Goal: Transaction & Acquisition: Download file/media

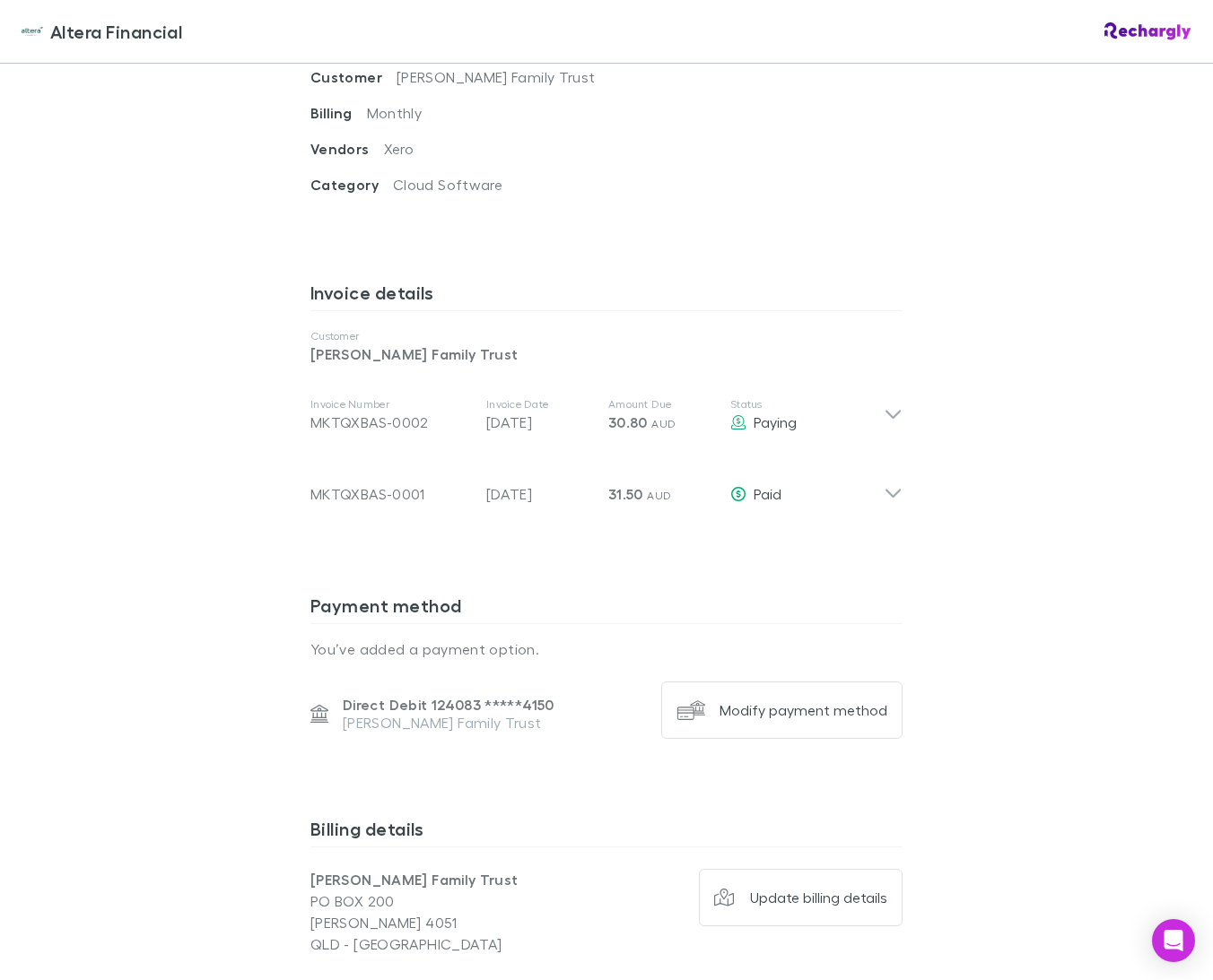
scroll to position [811, 0]
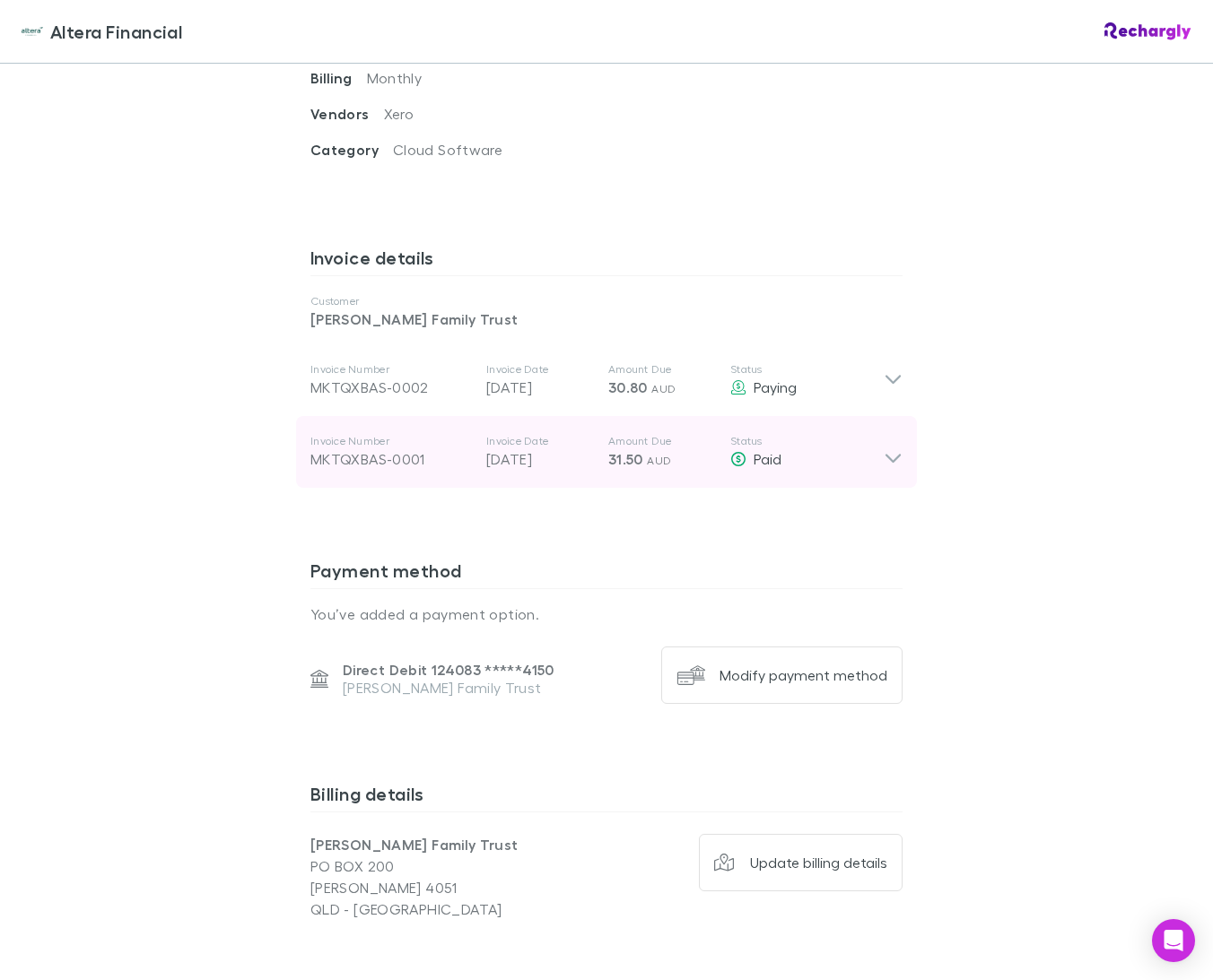
click at [892, 434] on icon at bounding box center [893, 451] width 19 height 36
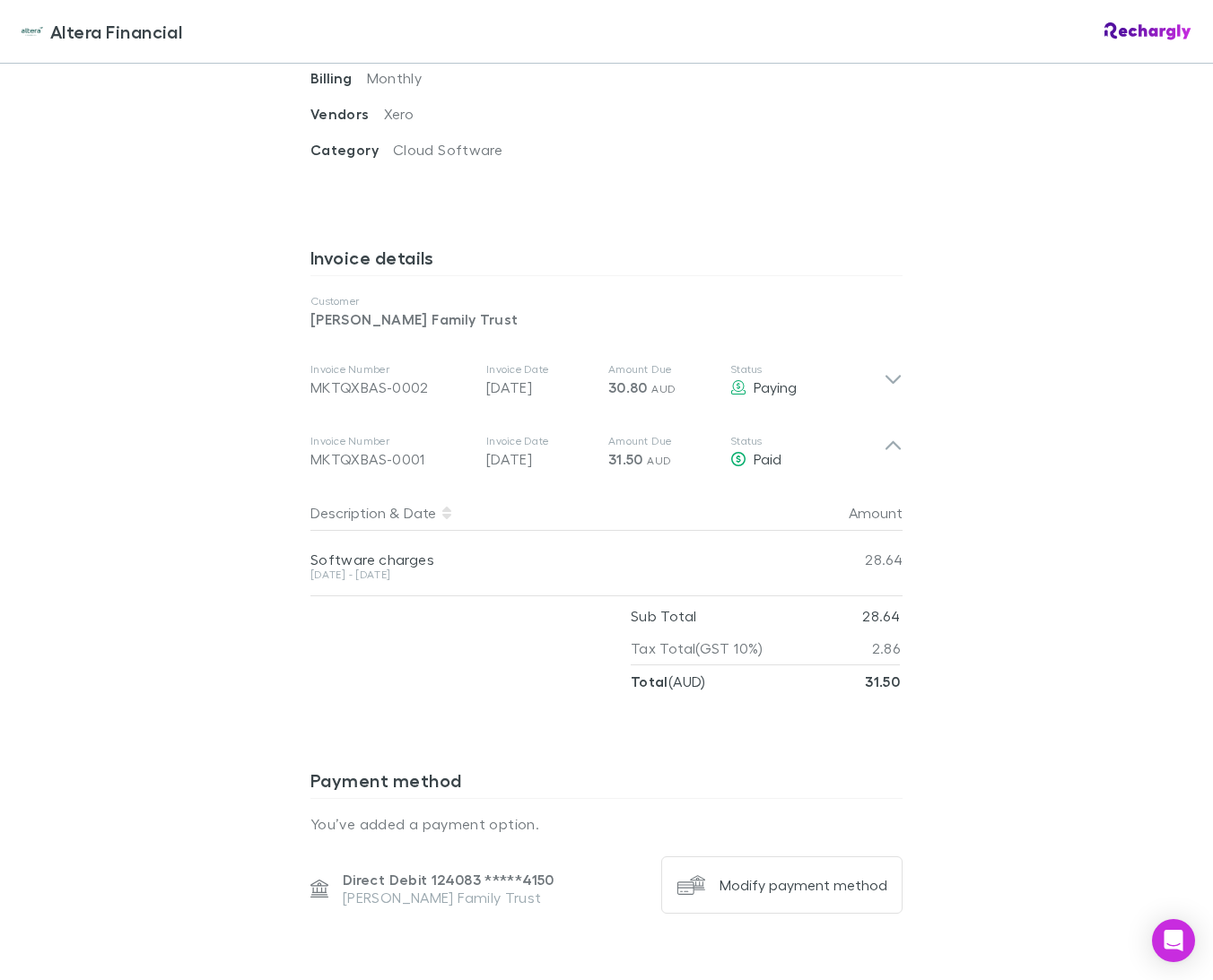
click at [443, 506] on icon at bounding box center [447, 513] width 9 height 15
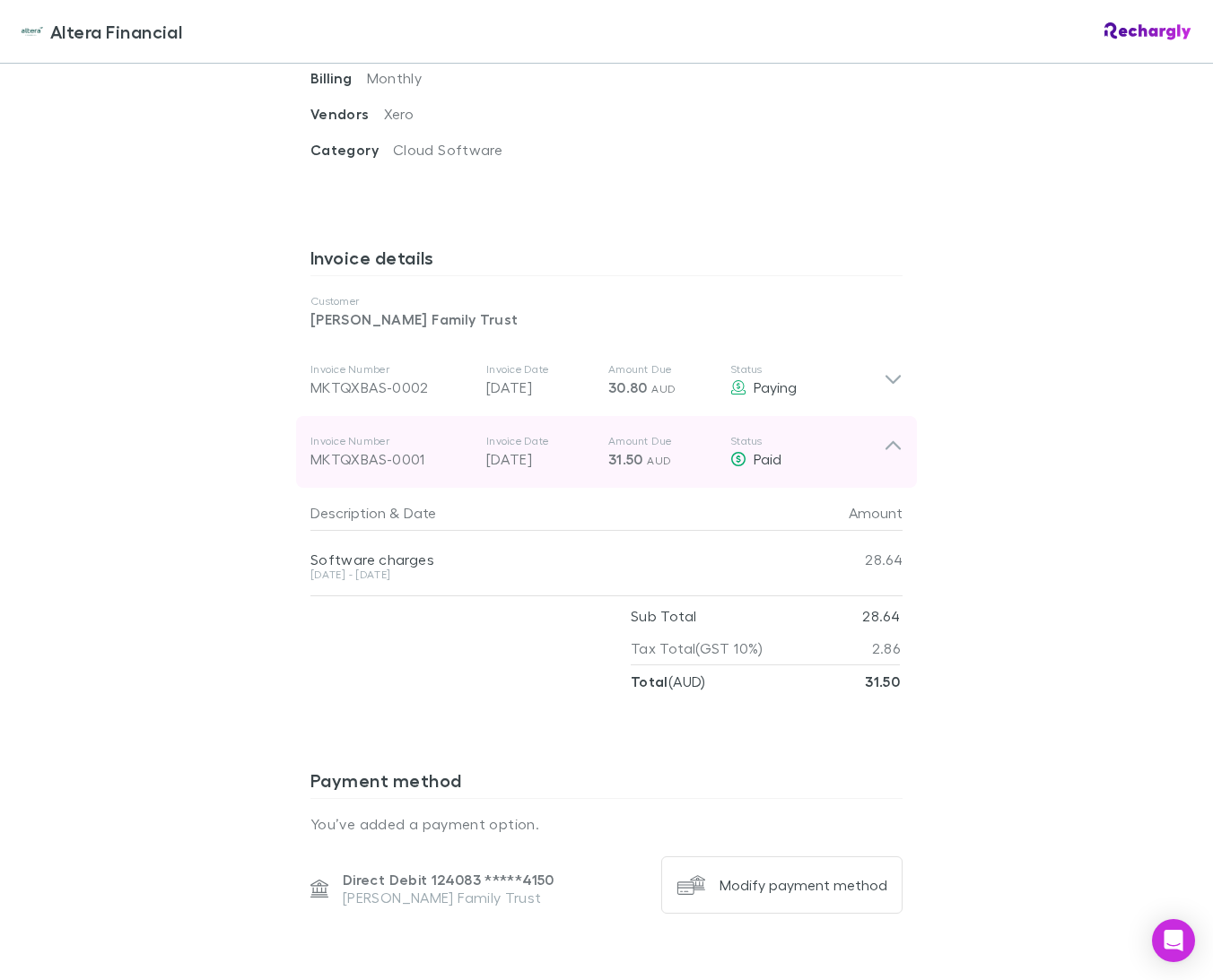
click at [899, 434] on icon at bounding box center [893, 451] width 19 height 36
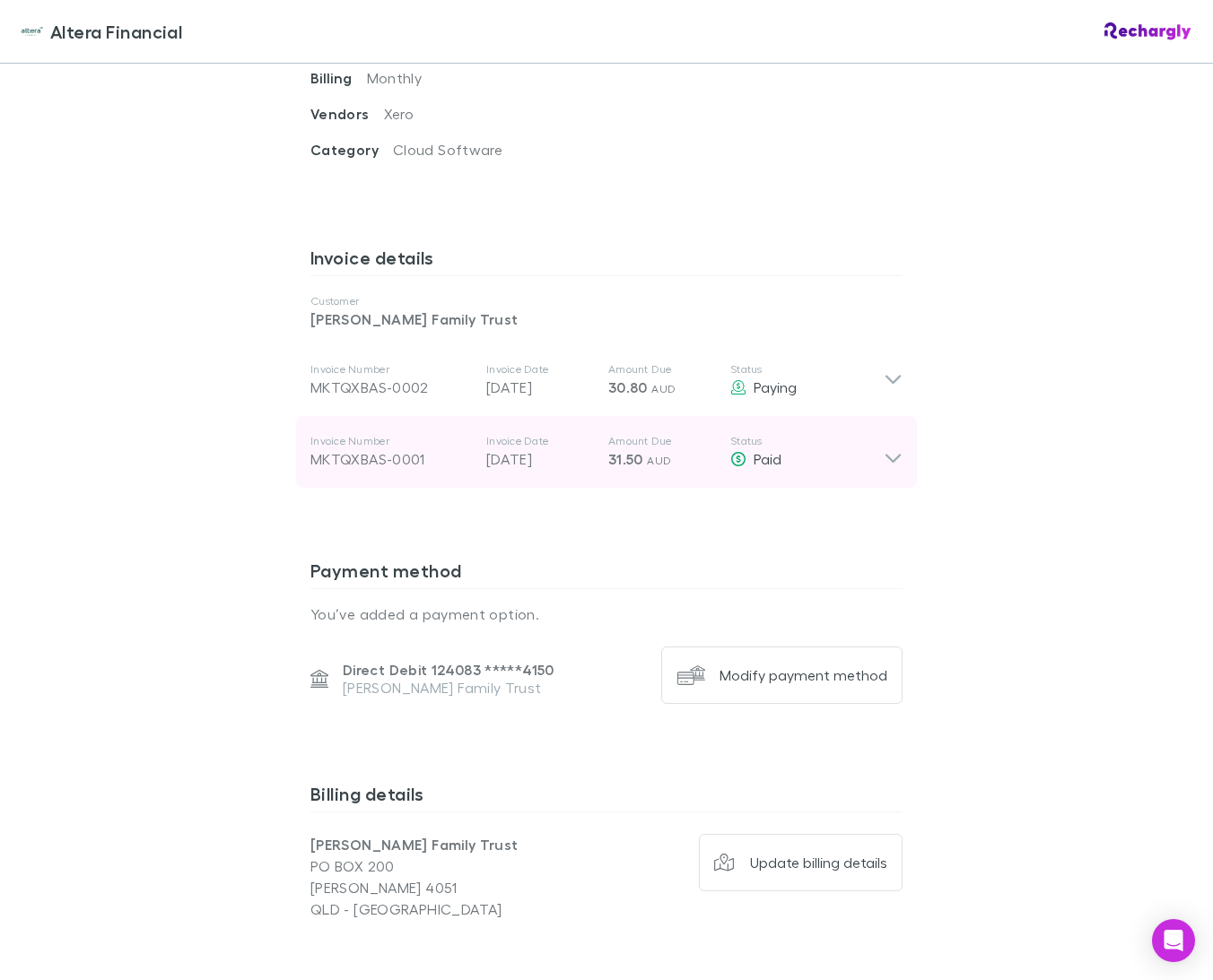
click at [899, 434] on icon at bounding box center [893, 451] width 19 height 36
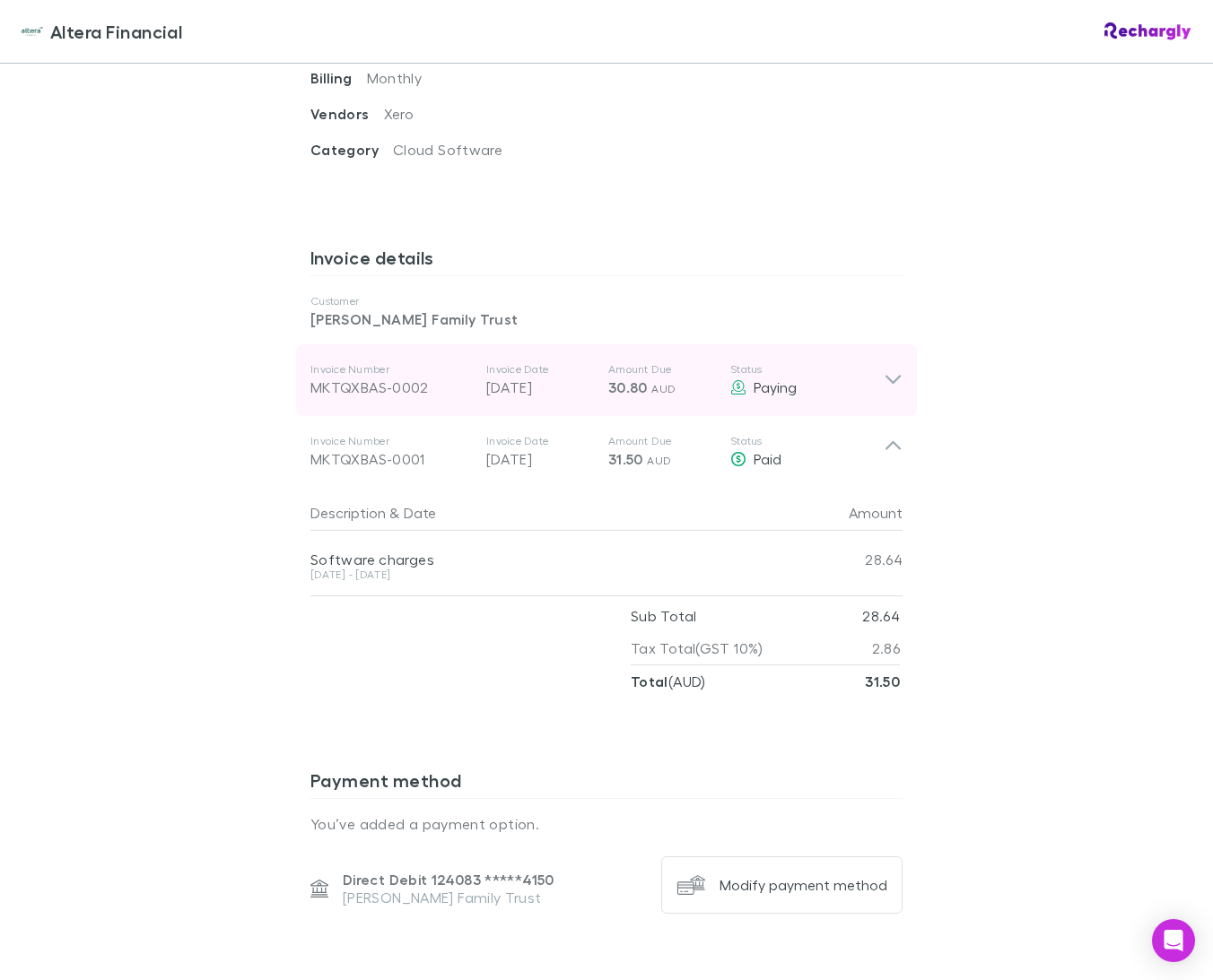
click at [894, 376] on icon at bounding box center [893, 381] width 16 height 9
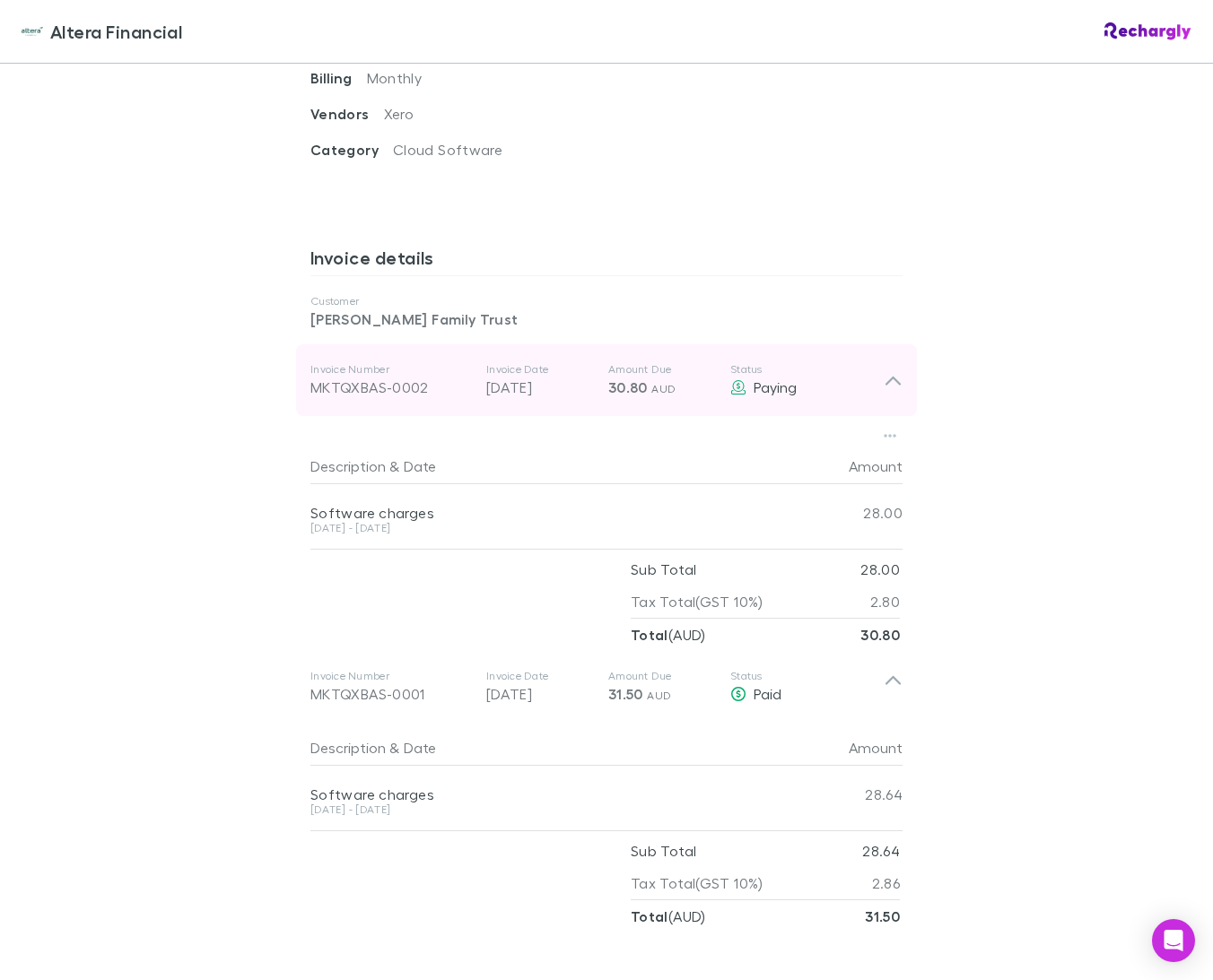
click at [894, 370] on icon at bounding box center [893, 381] width 19 height 22
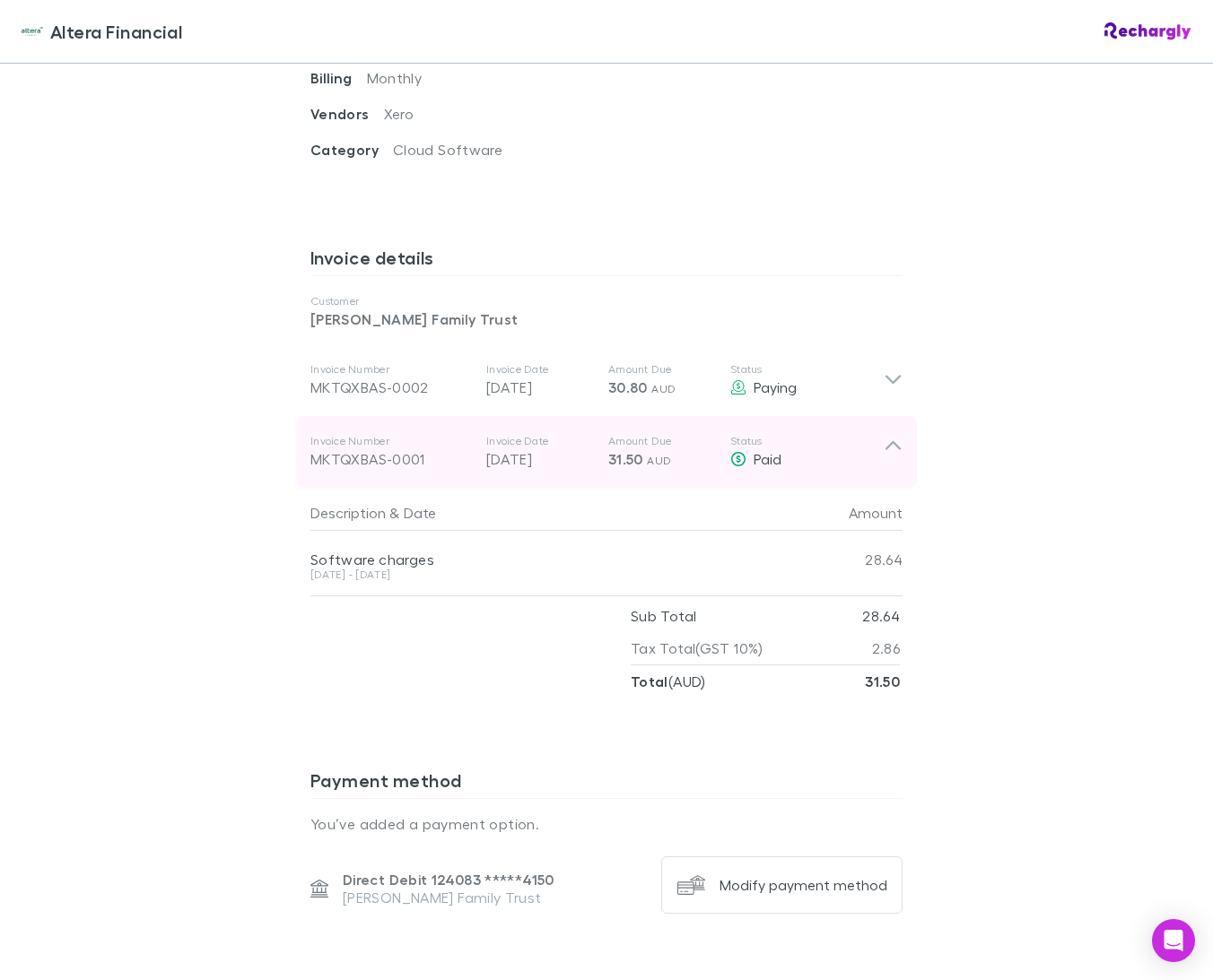
click at [890, 434] on icon at bounding box center [893, 451] width 19 height 36
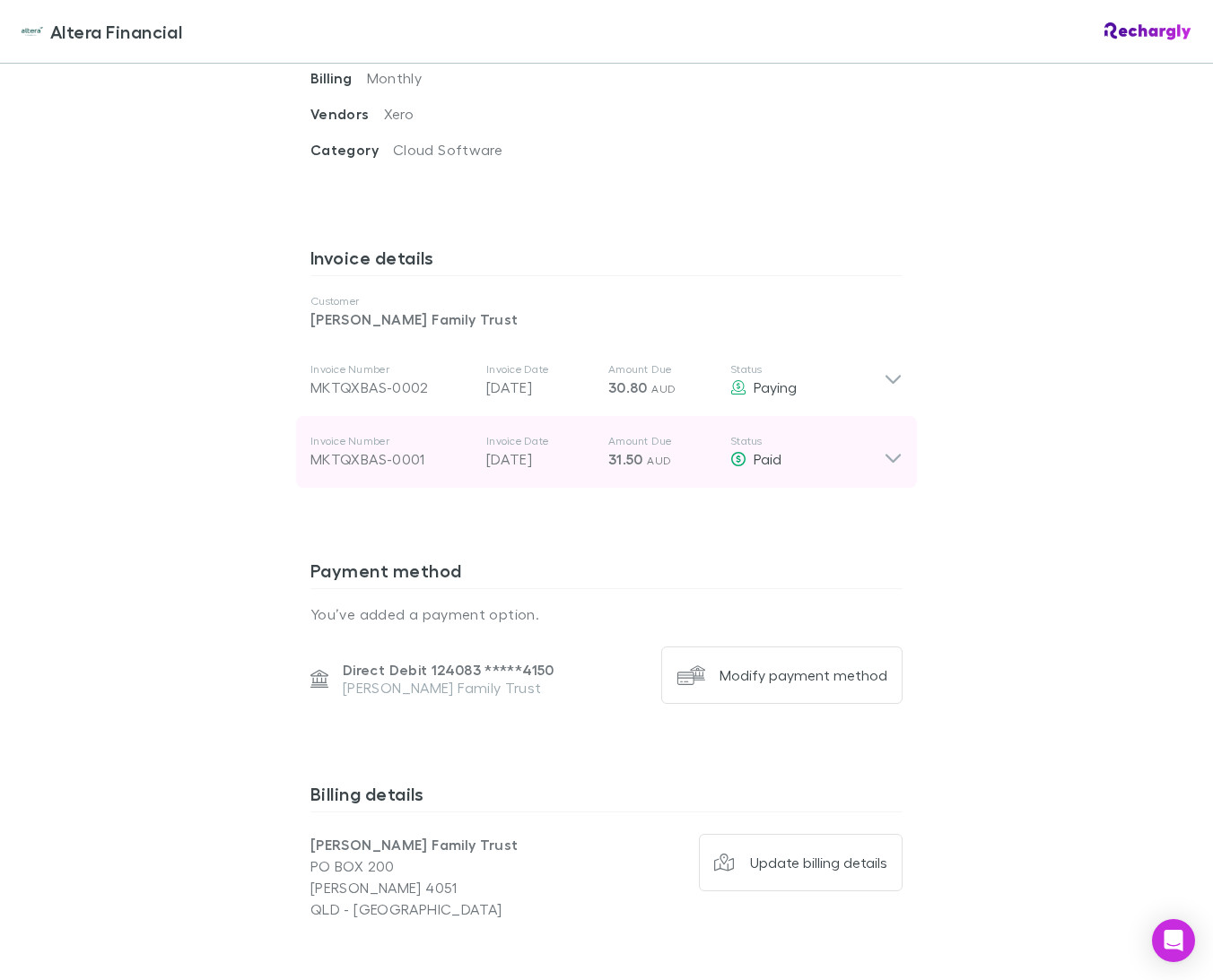
click at [890, 434] on icon at bounding box center [893, 451] width 19 height 36
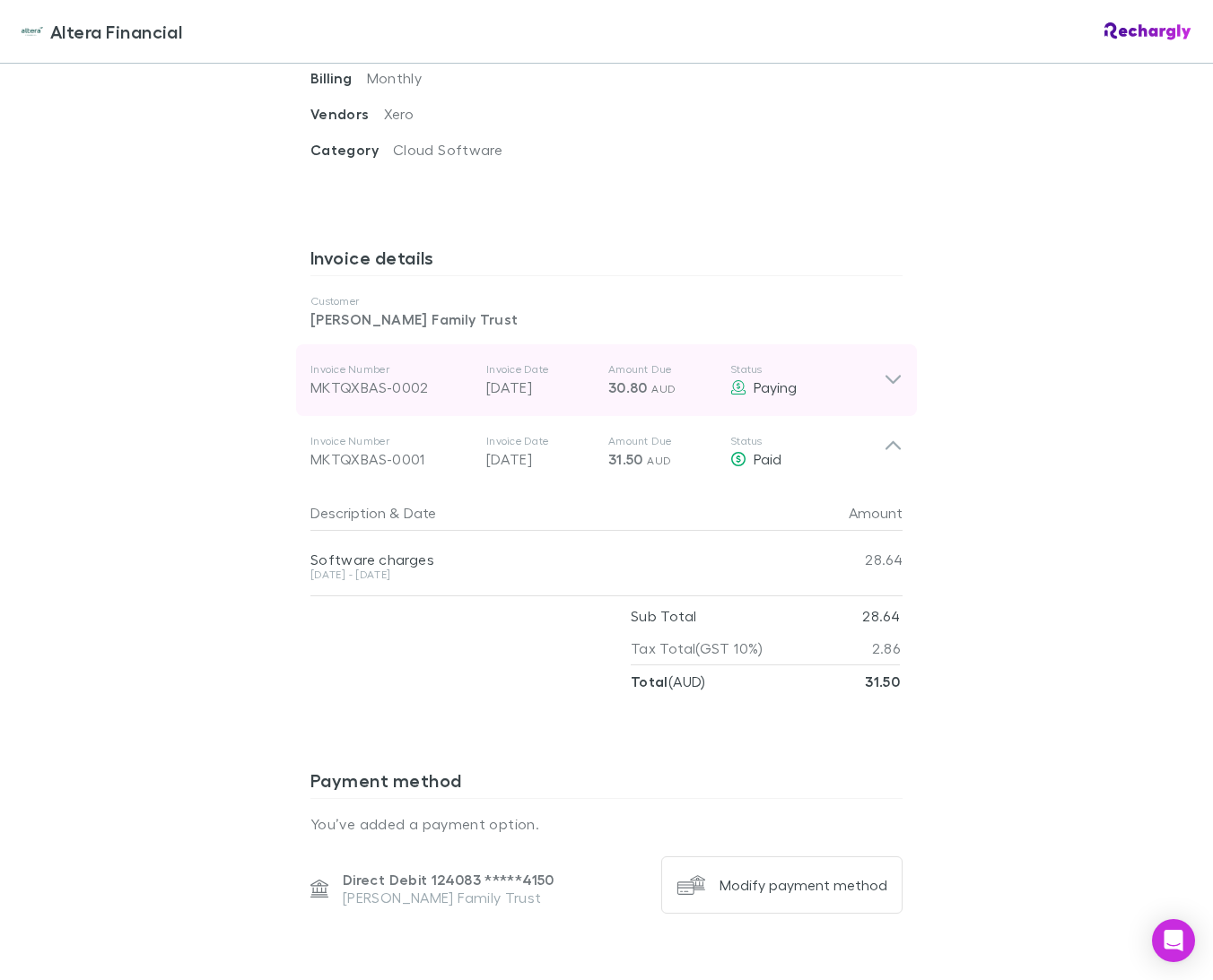
click at [889, 370] on icon at bounding box center [893, 381] width 19 height 22
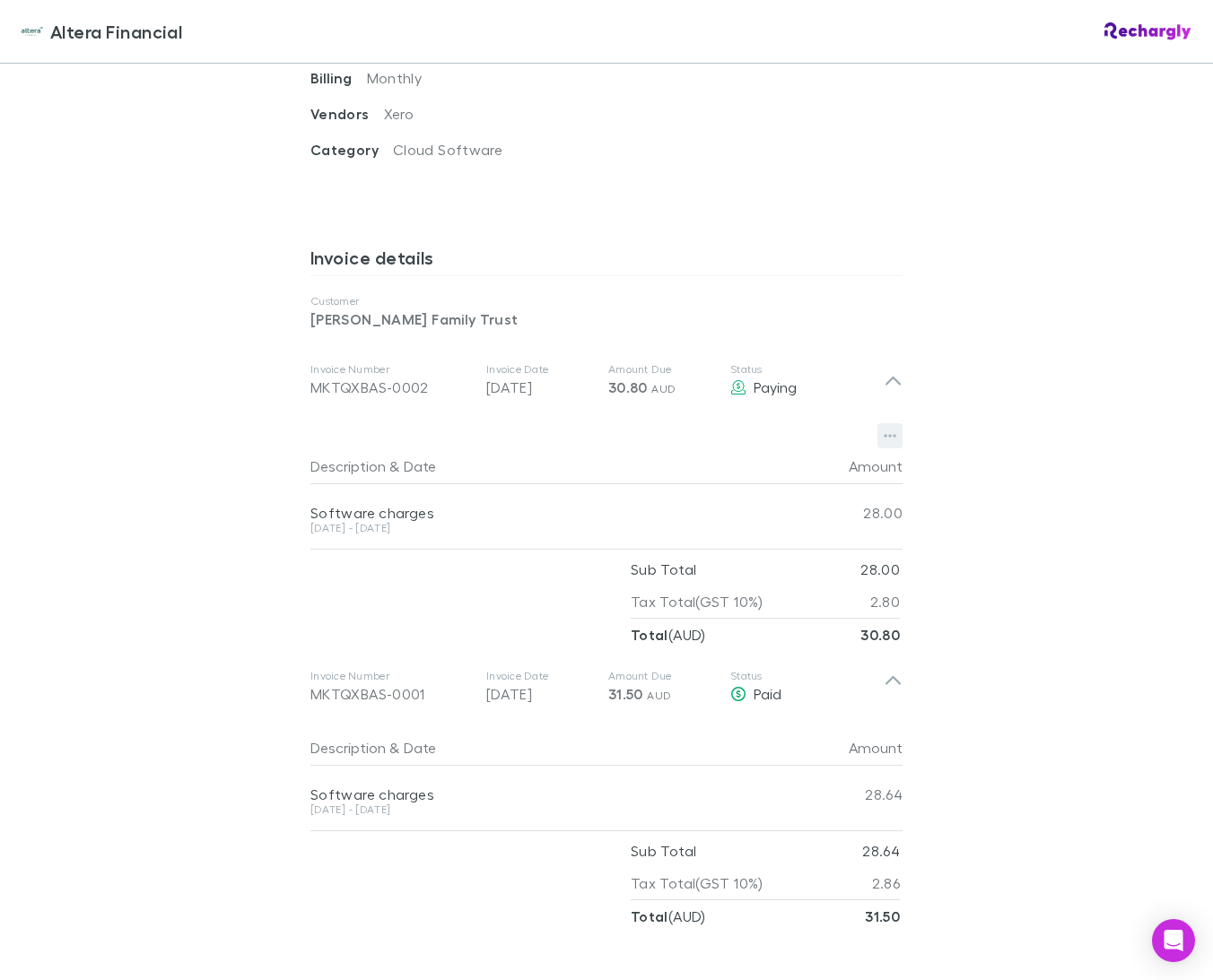
click at [889, 428] on icon "button" at bounding box center [890, 436] width 13 height 15
click at [688, 449] on p "Download PDF" at bounding box center [779, 450] width 218 height 22
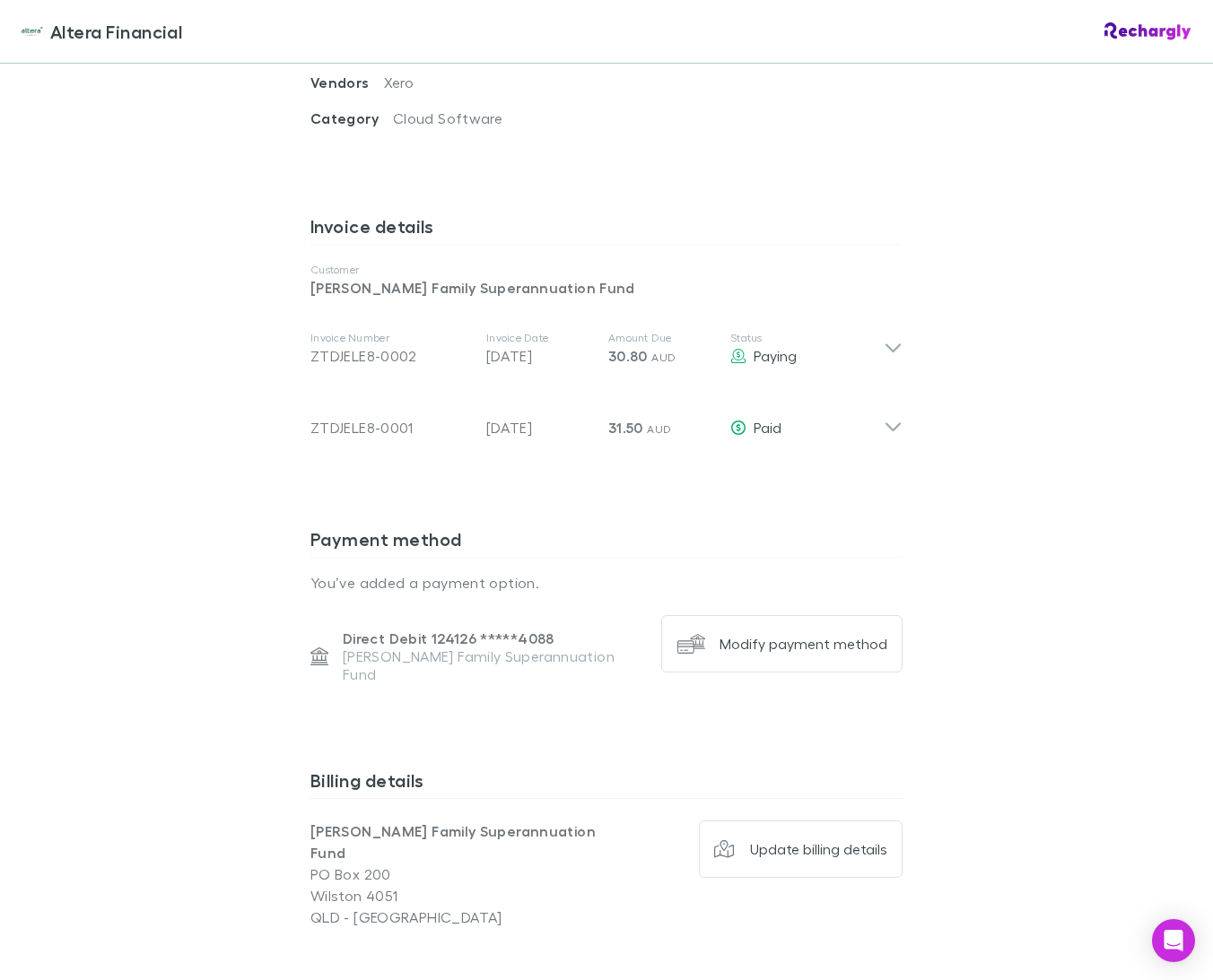
scroll to position [847, 0]
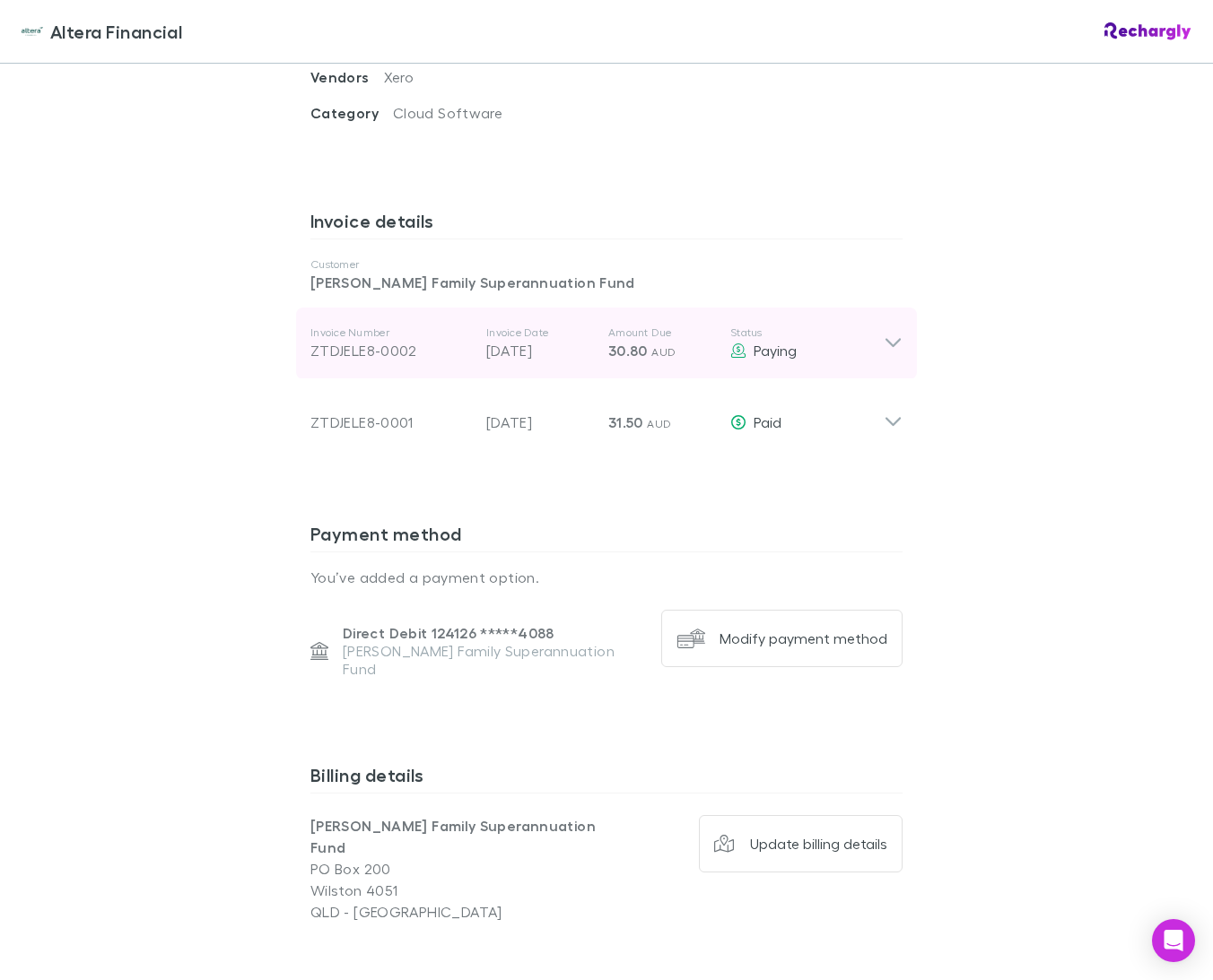
click at [896, 339] on icon at bounding box center [893, 343] width 16 height 9
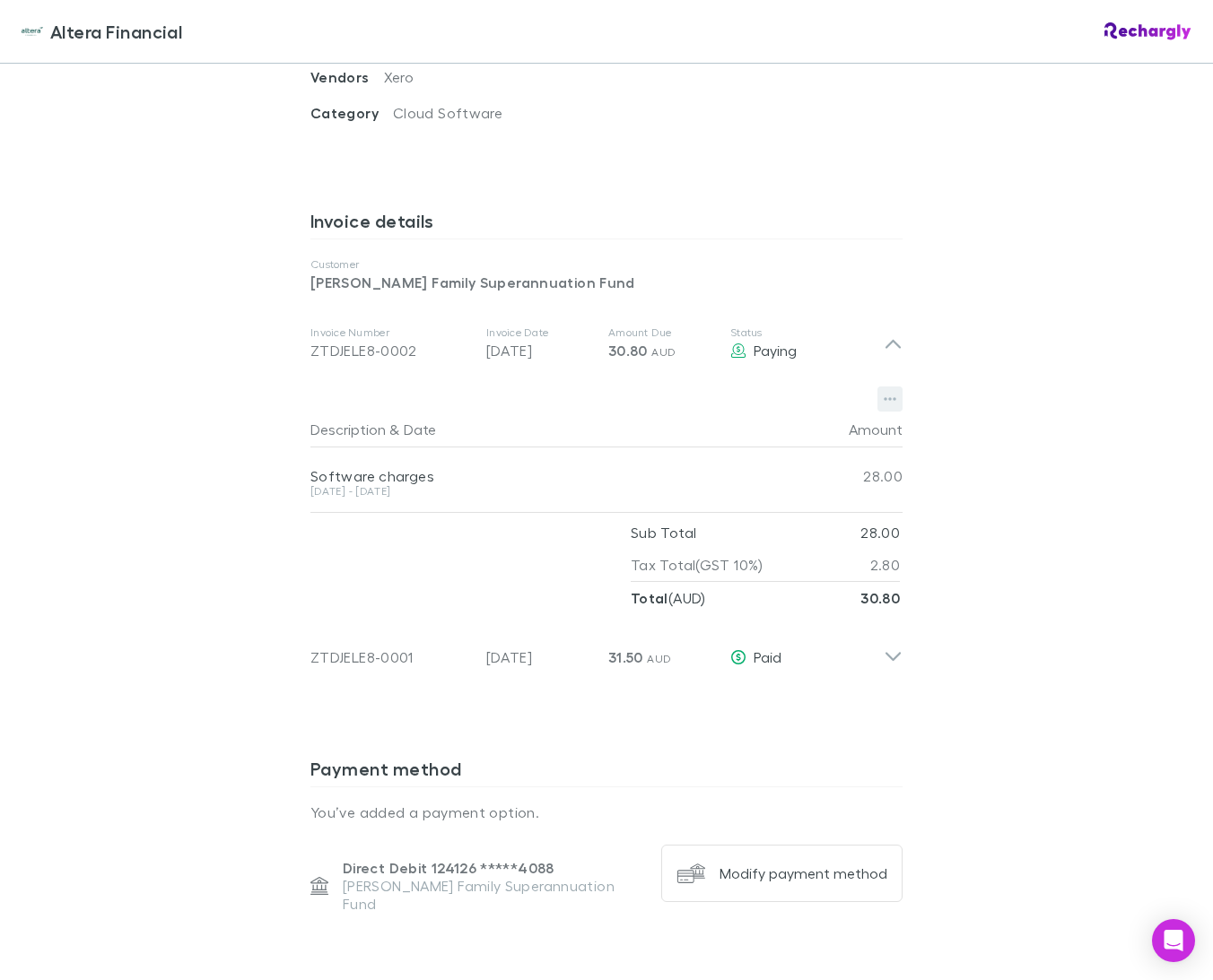
click at [894, 392] on icon "button" at bounding box center [890, 399] width 13 height 15
click at [739, 410] on p "Download PDF" at bounding box center [779, 414] width 218 height 22
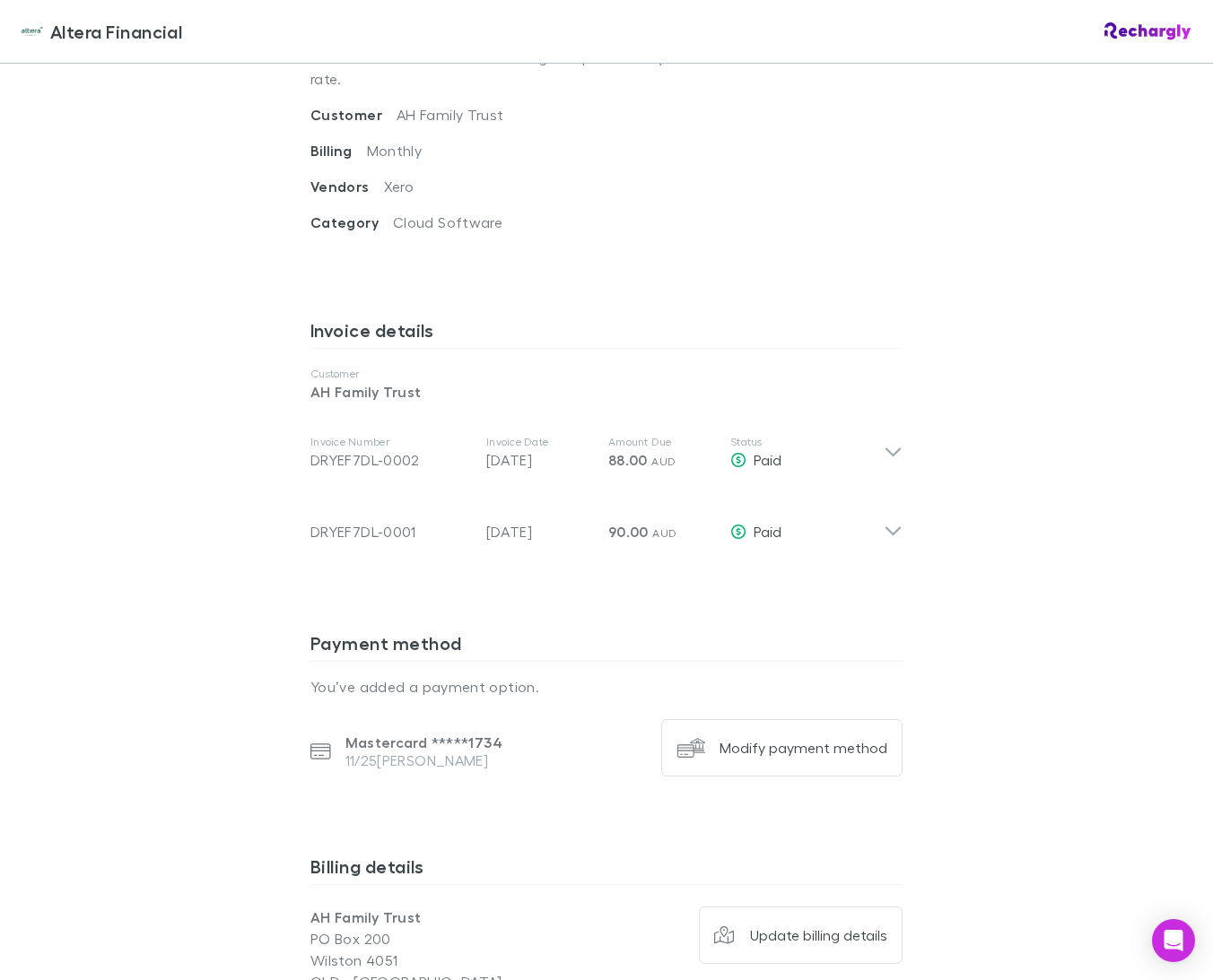
scroll to position [762, 0]
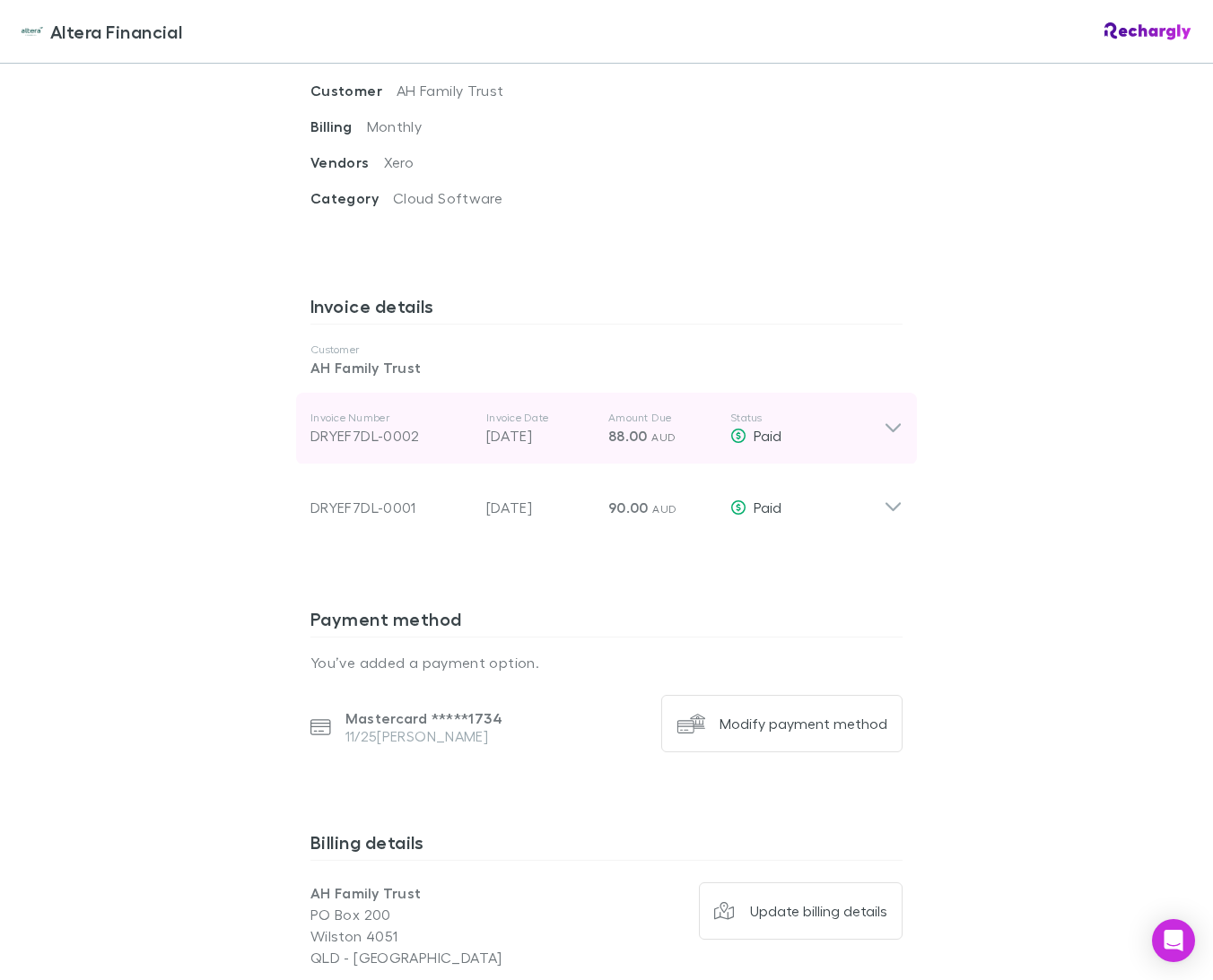
click at [888, 418] on icon at bounding box center [893, 429] width 19 height 22
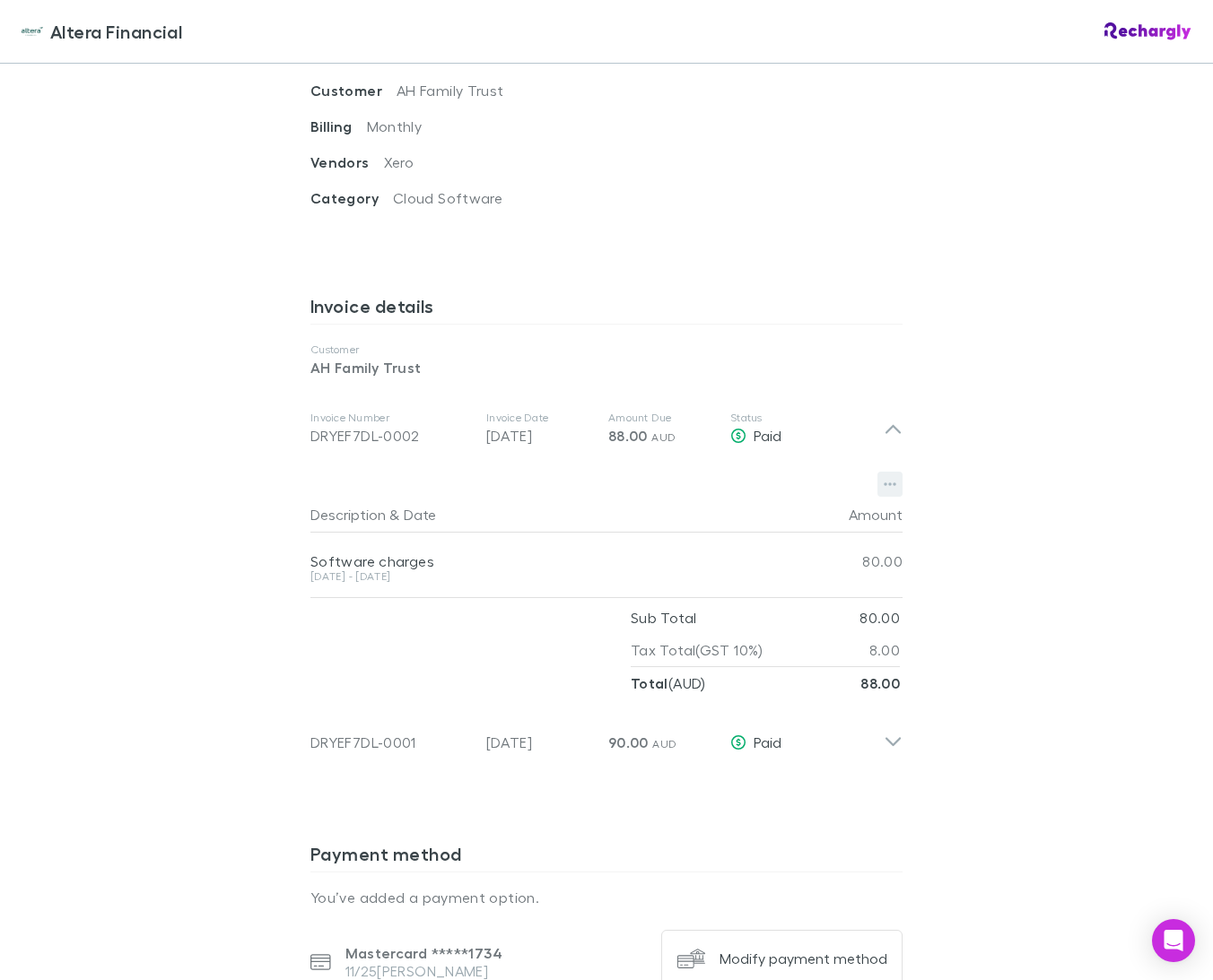
click at [886, 477] on icon "button" at bounding box center [890, 484] width 13 height 15
click at [735, 493] on p "Download PDF" at bounding box center [779, 499] width 218 height 22
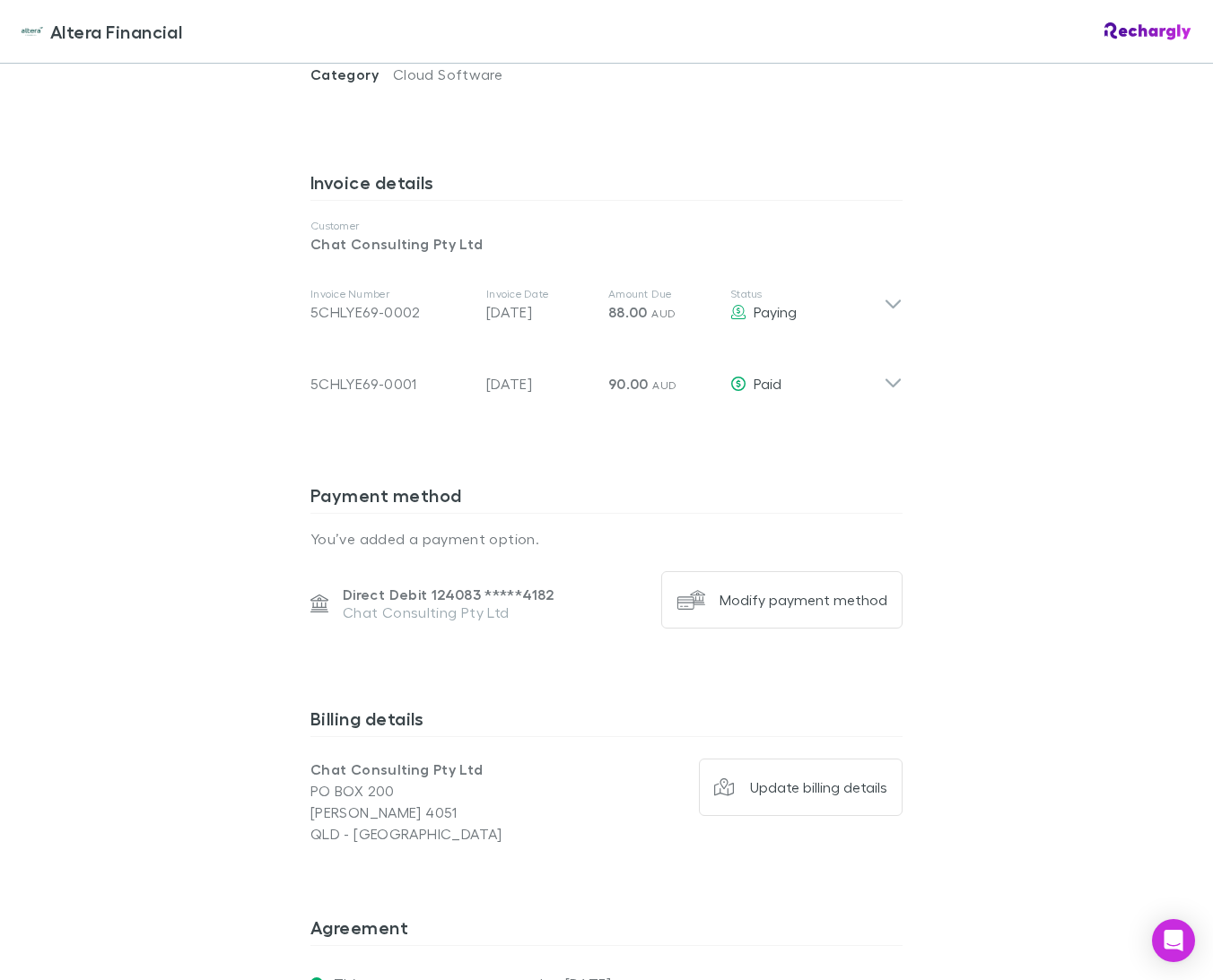
scroll to position [924, 0]
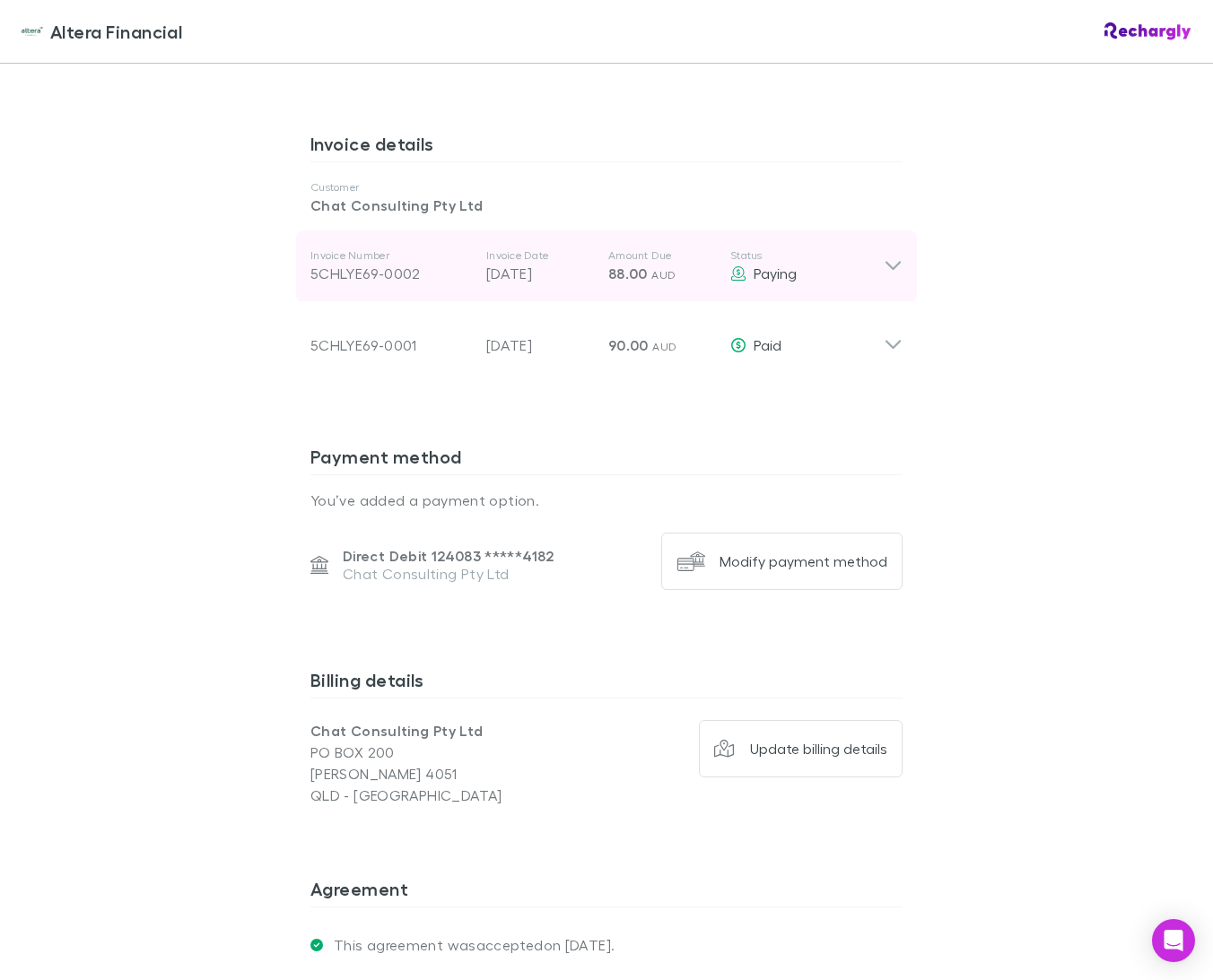
click at [900, 255] on icon at bounding box center [893, 266] width 19 height 22
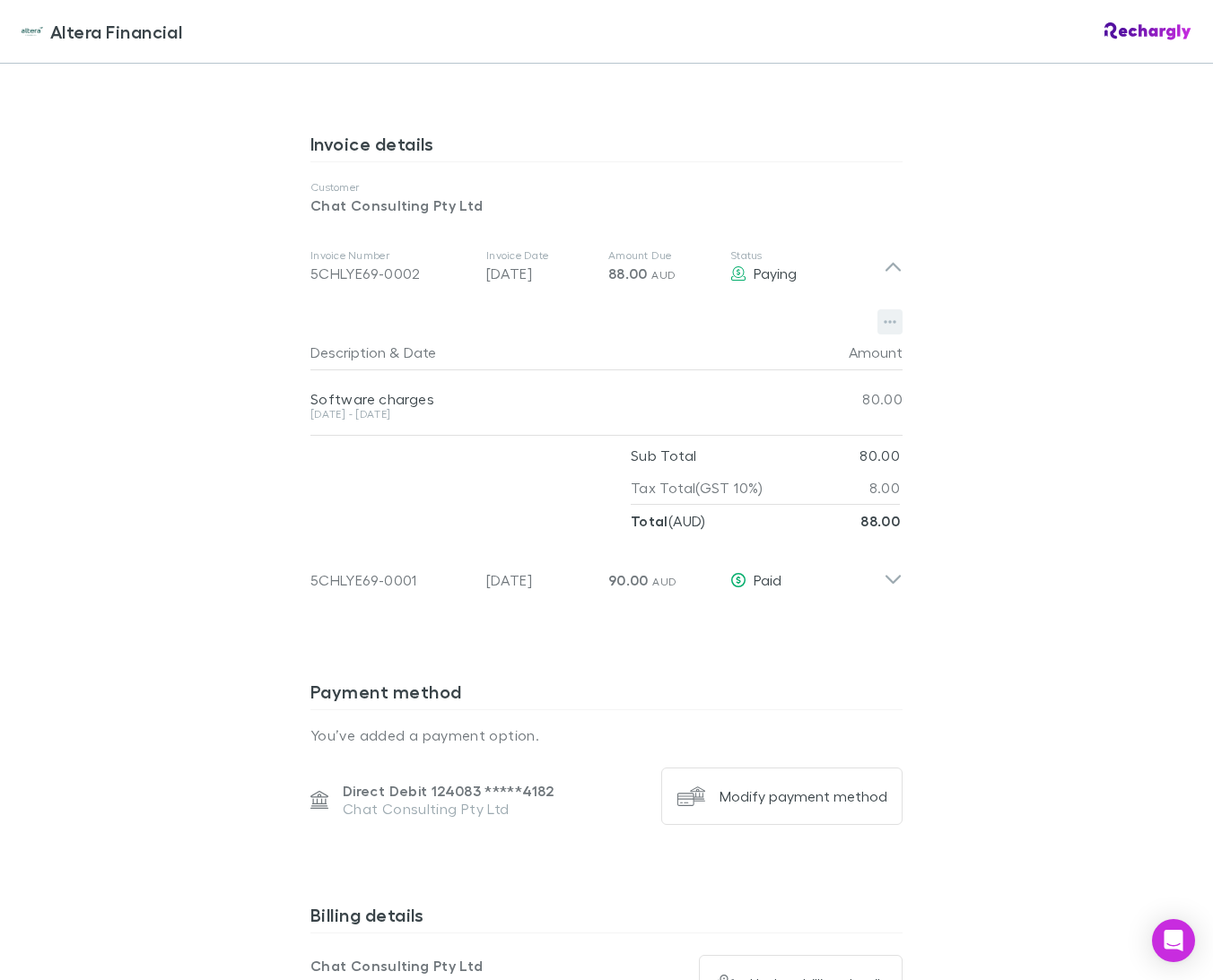
click at [889, 321] on icon "button" at bounding box center [890, 323] width 13 height 4
click at [716, 339] on p "Download PDF" at bounding box center [779, 337] width 218 height 22
